Goal: Answer question/provide support: Share knowledge or assist other users

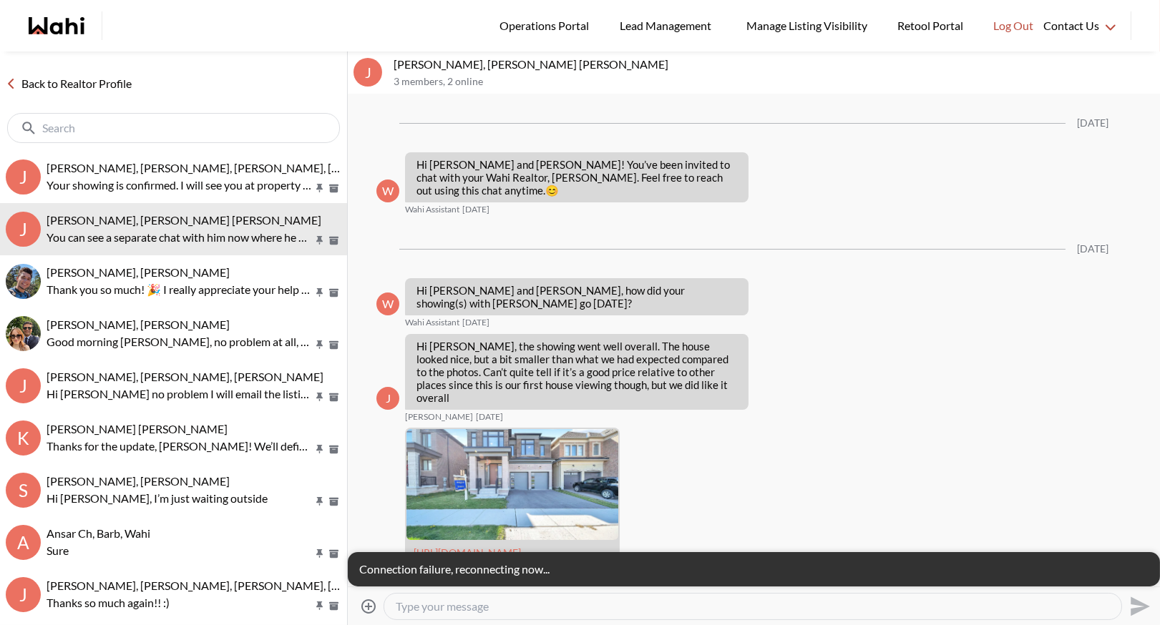
scroll to position [551, 0]
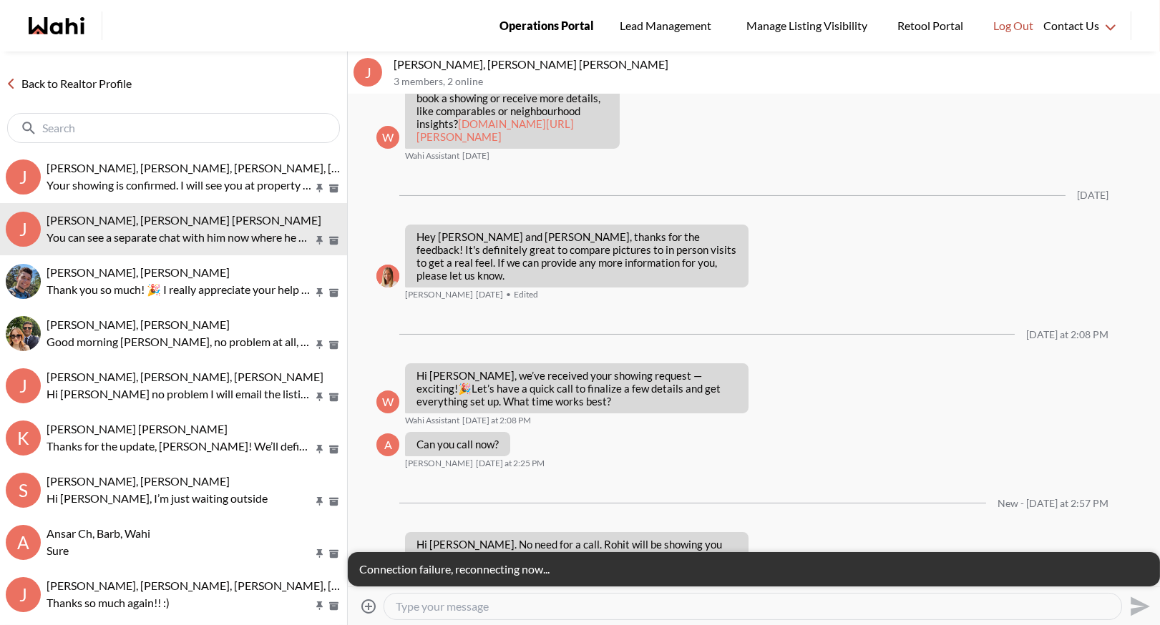
click at [570, 30] on span "Operations Portal" at bounding box center [546, 25] width 94 height 19
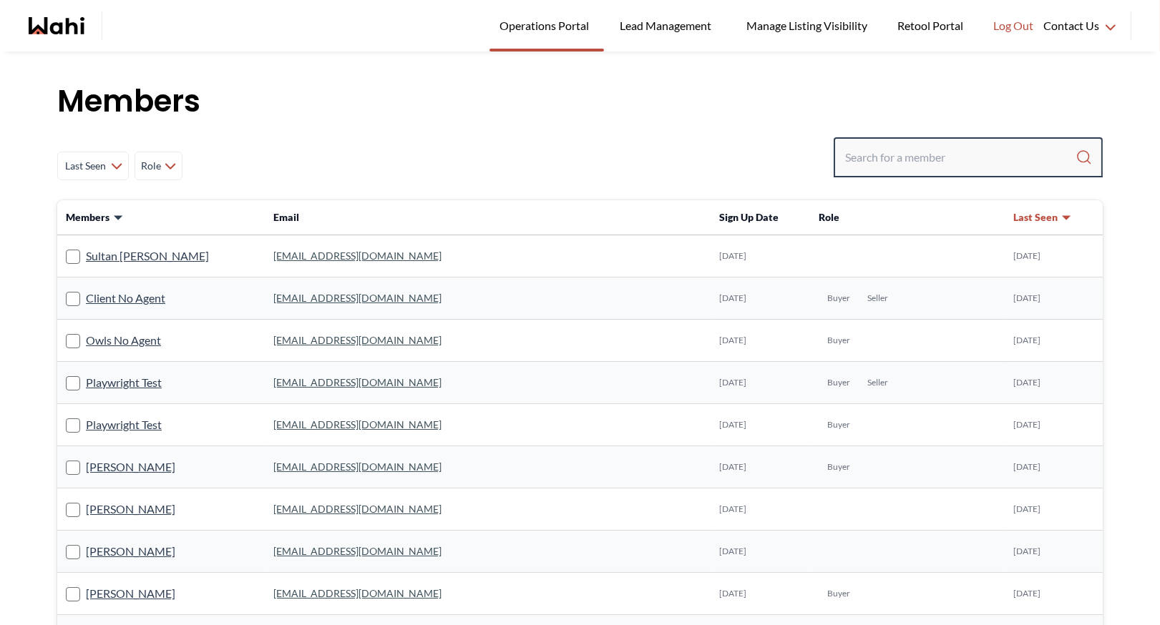
click at [874, 145] on input "Search input" at bounding box center [960, 158] width 230 height 26
type input "ryckman"
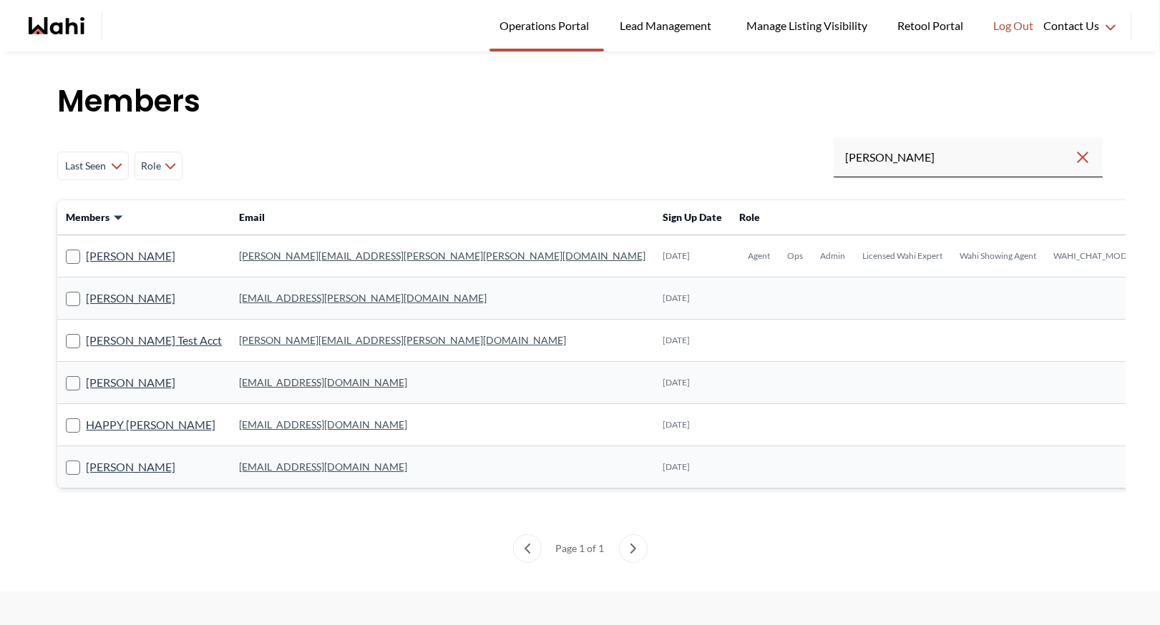
click at [313, 257] on link "michelle.williams@wahi.com" at bounding box center [442, 256] width 406 height 12
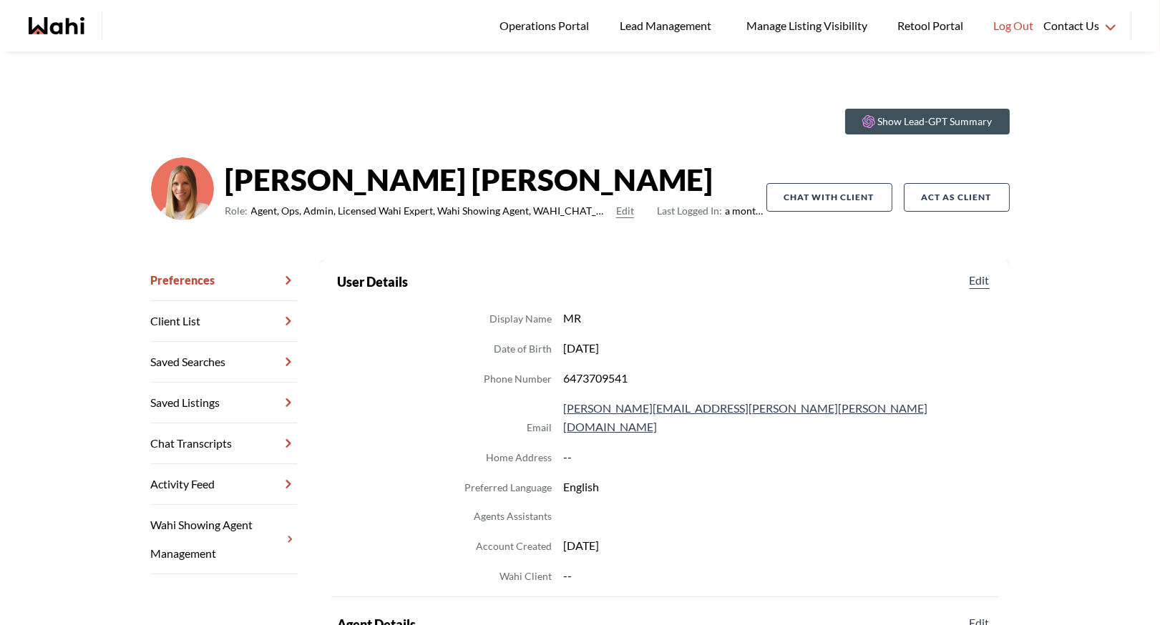
click at [220, 442] on link "Chat Transcripts" at bounding box center [224, 444] width 146 height 41
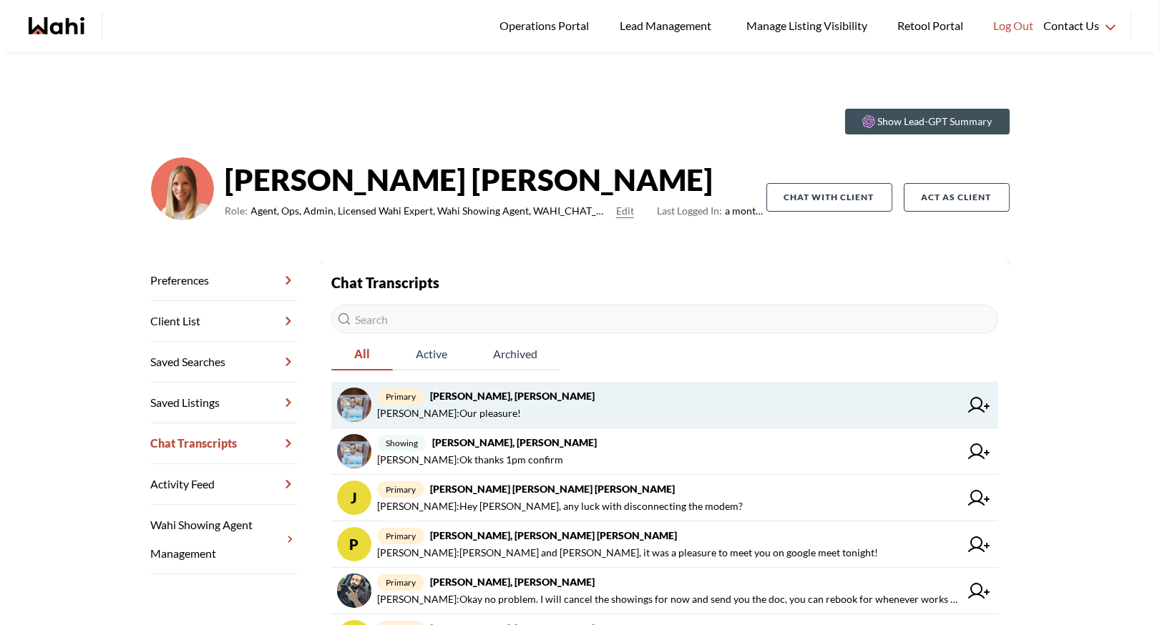
click at [544, 396] on strong "Efrem Abraham, Michelle" at bounding box center [512, 396] width 165 height 12
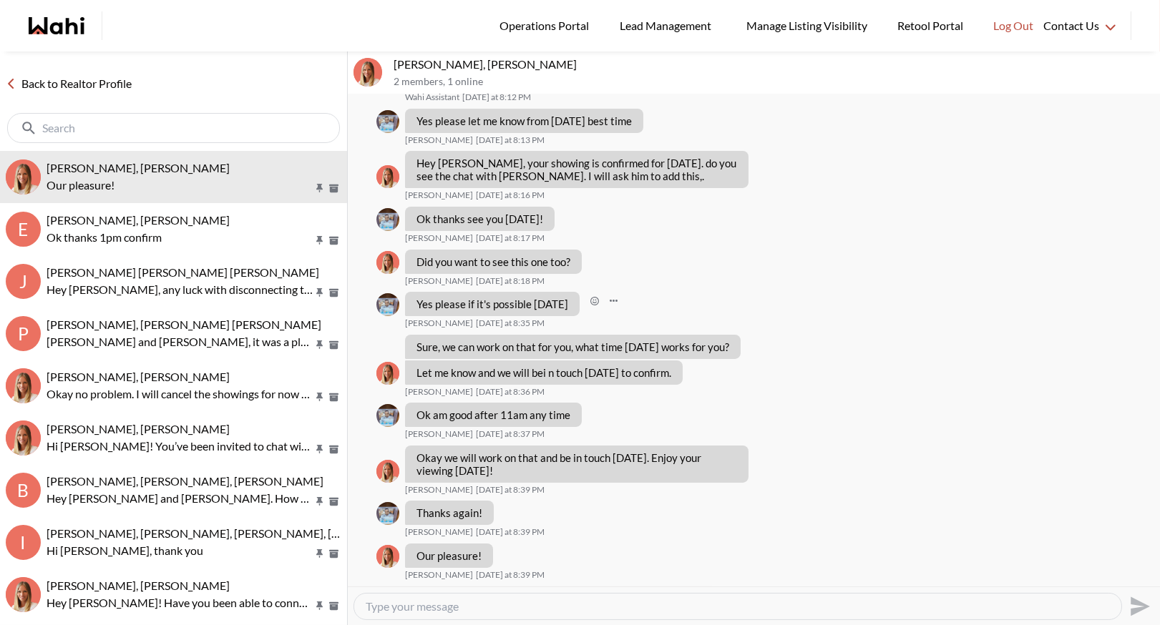
scroll to position [511, 0]
click at [104, 84] on link "Back to Realtor Profile" at bounding box center [68, 83] width 137 height 19
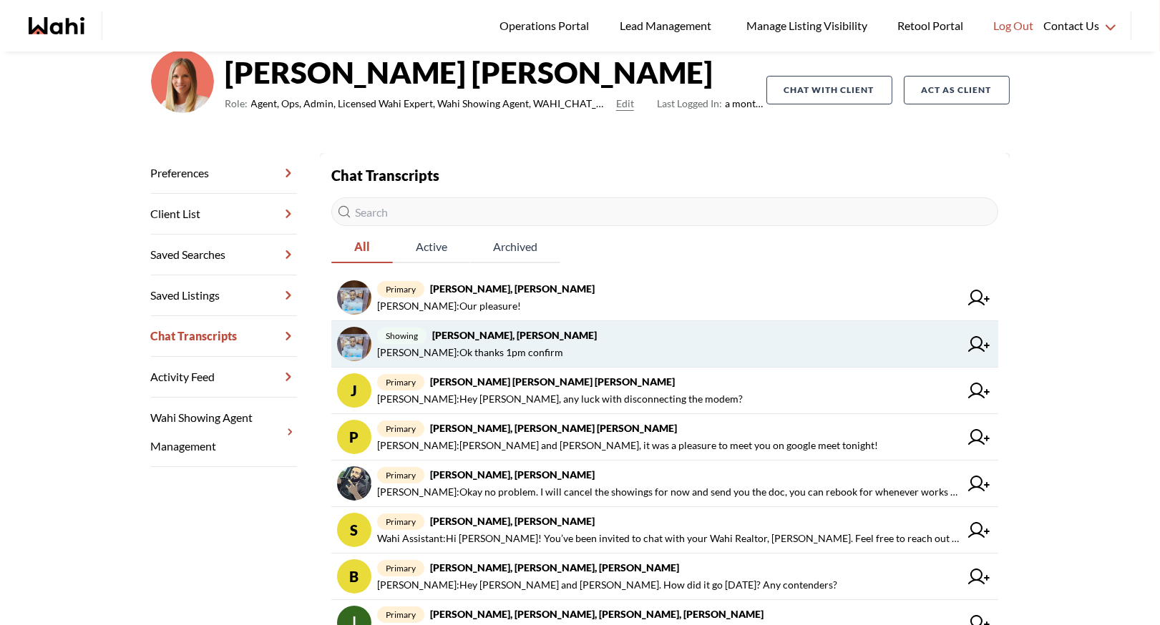
scroll to position [135, 0]
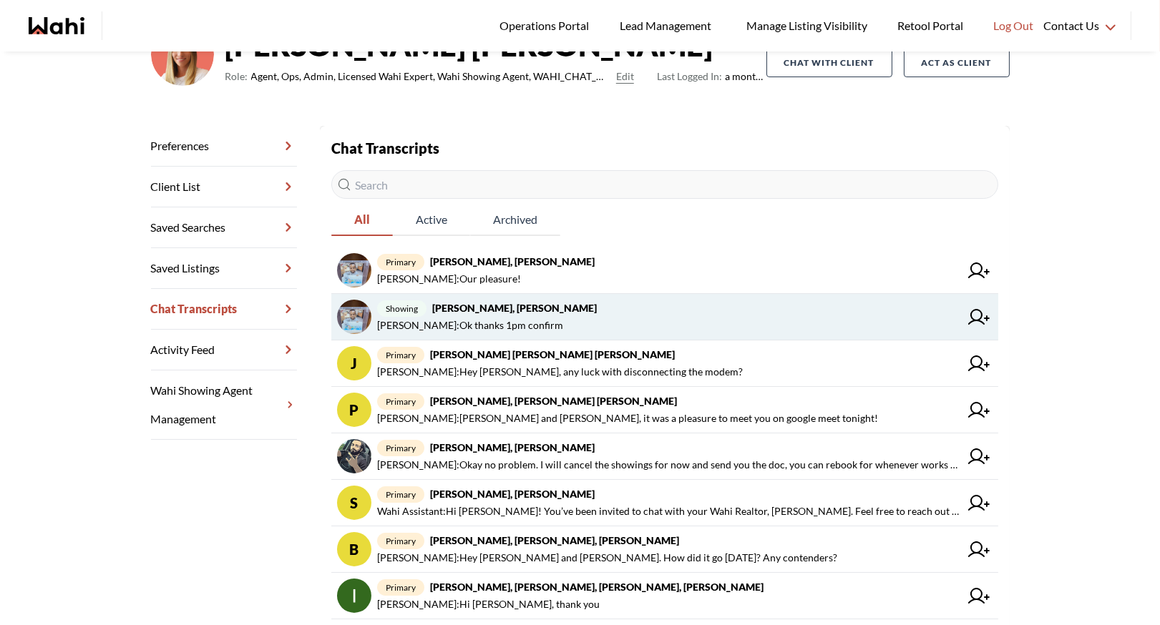
click at [543, 317] on span "Efrem Abraham : Ok thanks 1pm confirm" at bounding box center [470, 325] width 186 height 17
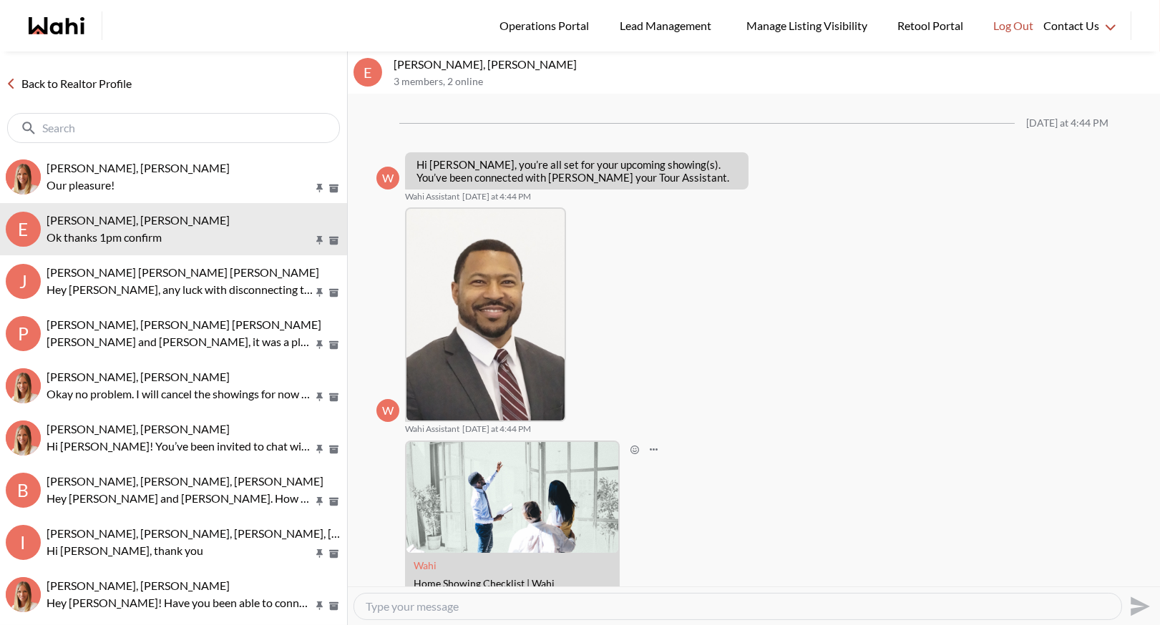
scroll to position [301, 0]
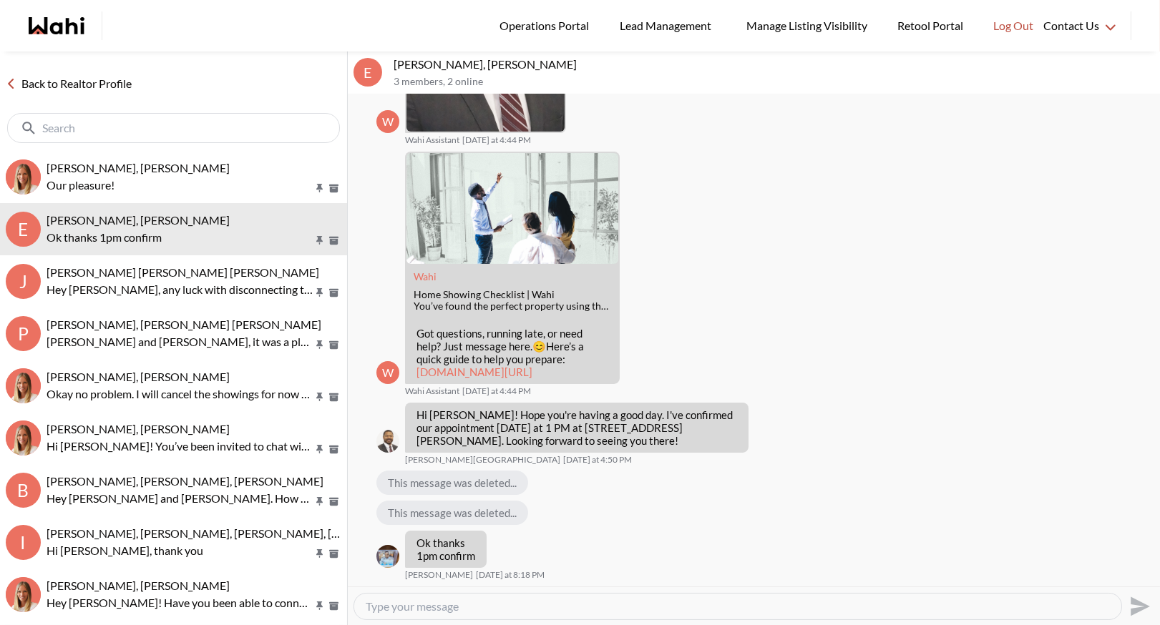
click at [89, 88] on link "Back to Realtor Profile" at bounding box center [68, 83] width 137 height 19
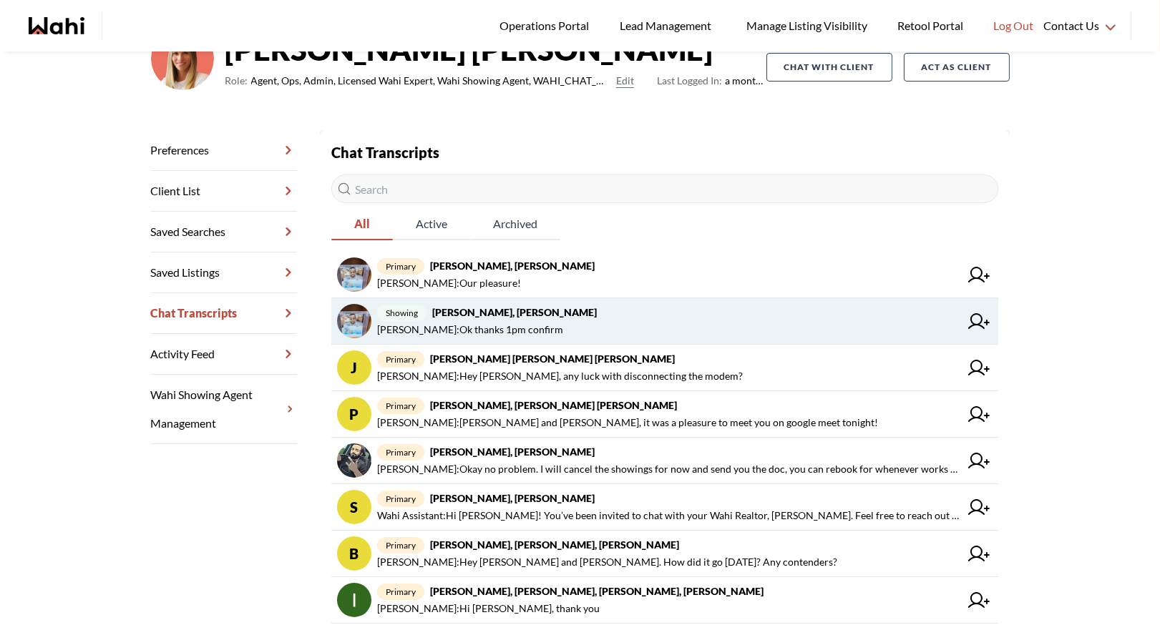
scroll to position [131, 0]
